Goal: Find specific page/section: Find specific page/section

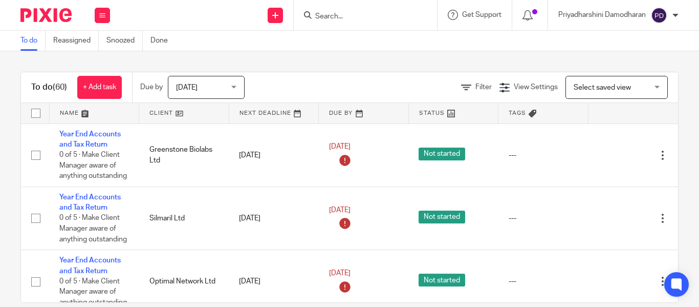
click at [335, 16] on input "Search" at bounding box center [360, 16] width 92 height 9
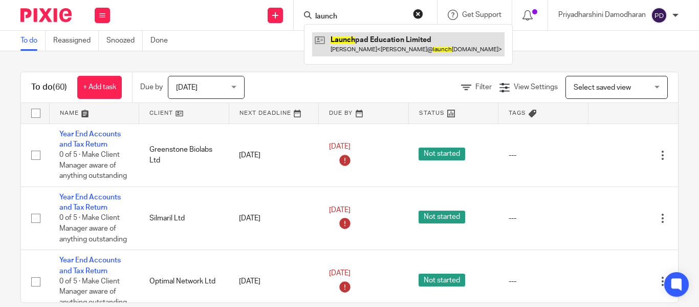
type input "launch"
click at [390, 38] on link at bounding box center [408, 44] width 192 height 24
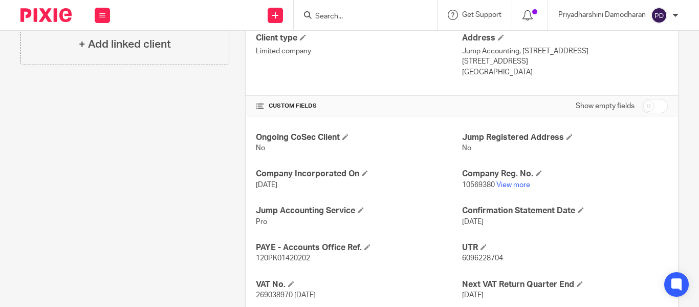
scroll to position [307, 0]
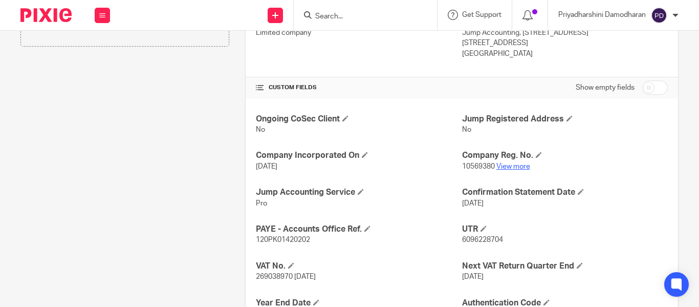
click at [511, 169] on link "View more" at bounding box center [514, 166] width 34 height 7
